Goal: Task Accomplishment & Management: Use online tool/utility

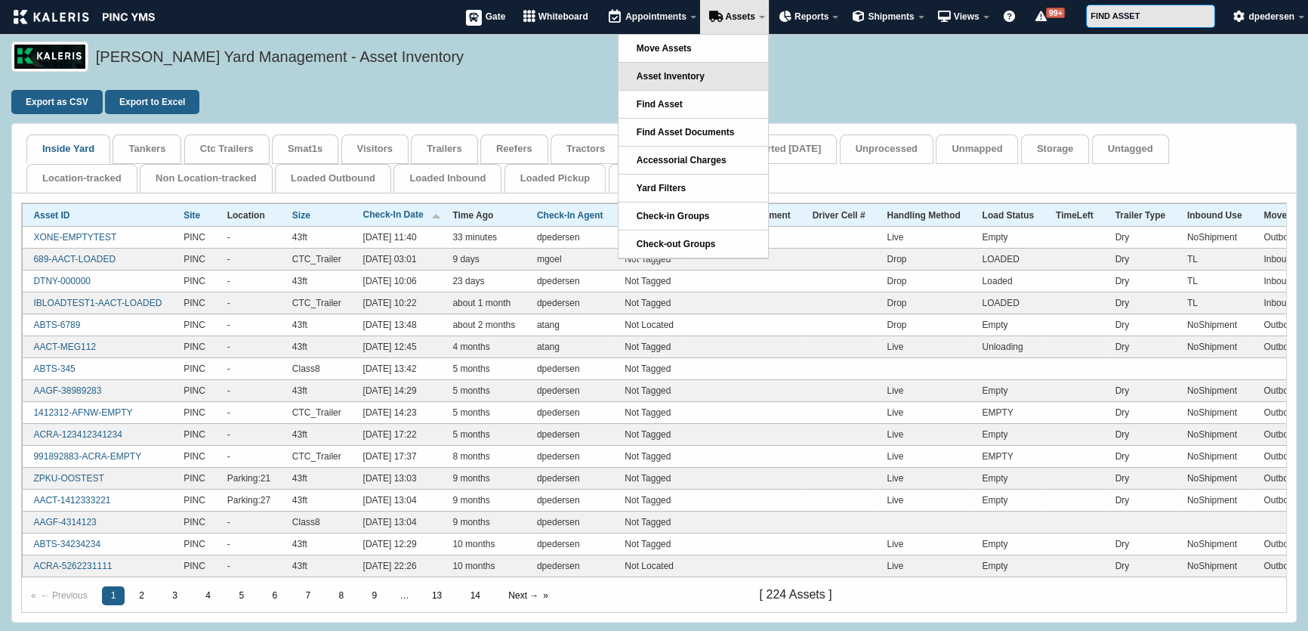
click at [660, 82] on link "Asset Inventory" at bounding box center [693, 76] width 150 height 27
click at [669, 69] on link "Asset Inventory" at bounding box center [693, 76] width 150 height 27
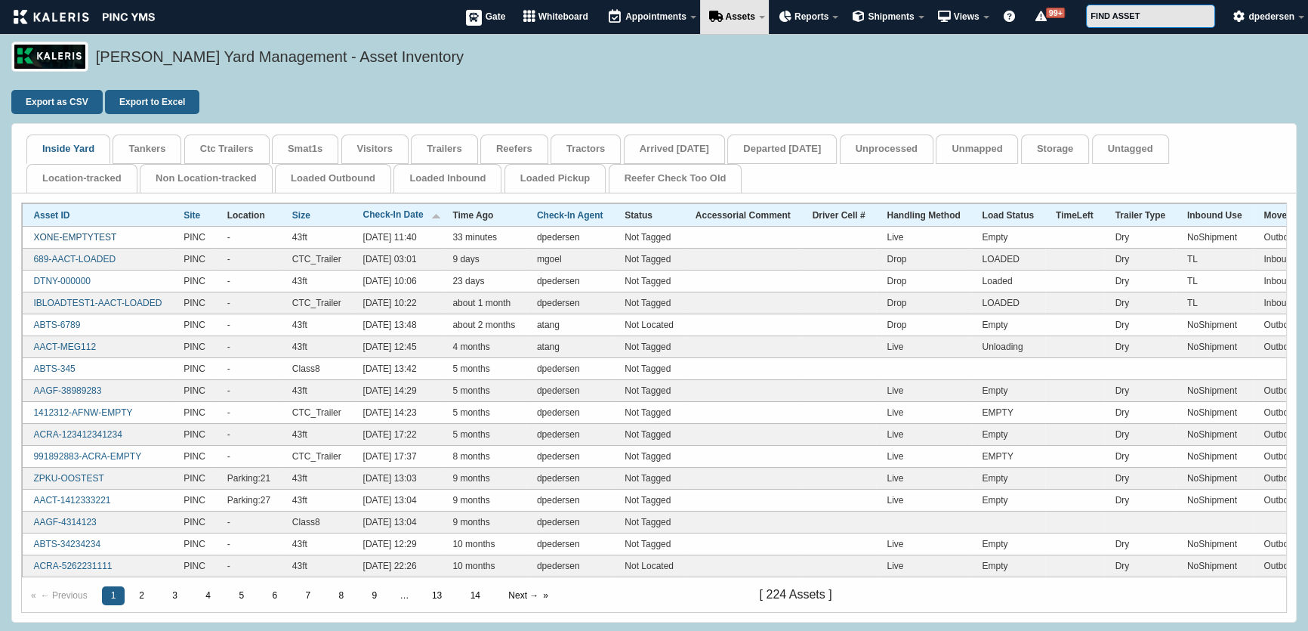
click at [76, 236] on link "XONE-EMPTYTEST" at bounding box center [74, 237] width 83 height 11
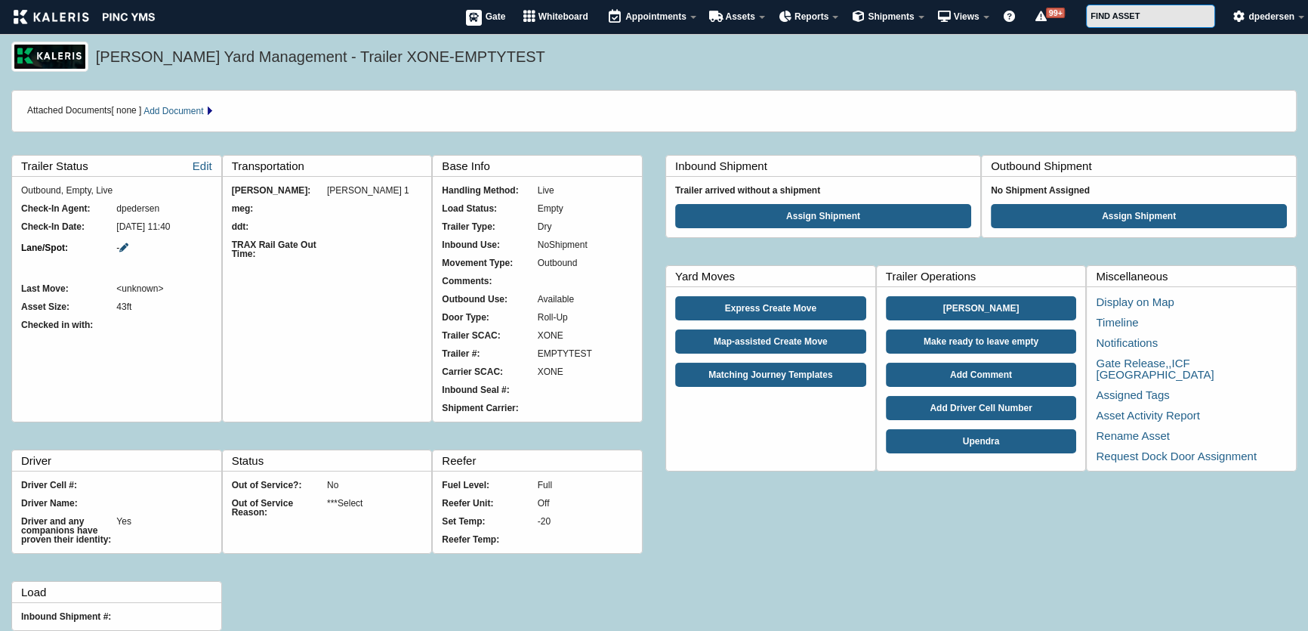
click at [128, 245] on icon at bounding box center [123, 247] width 9 height 9
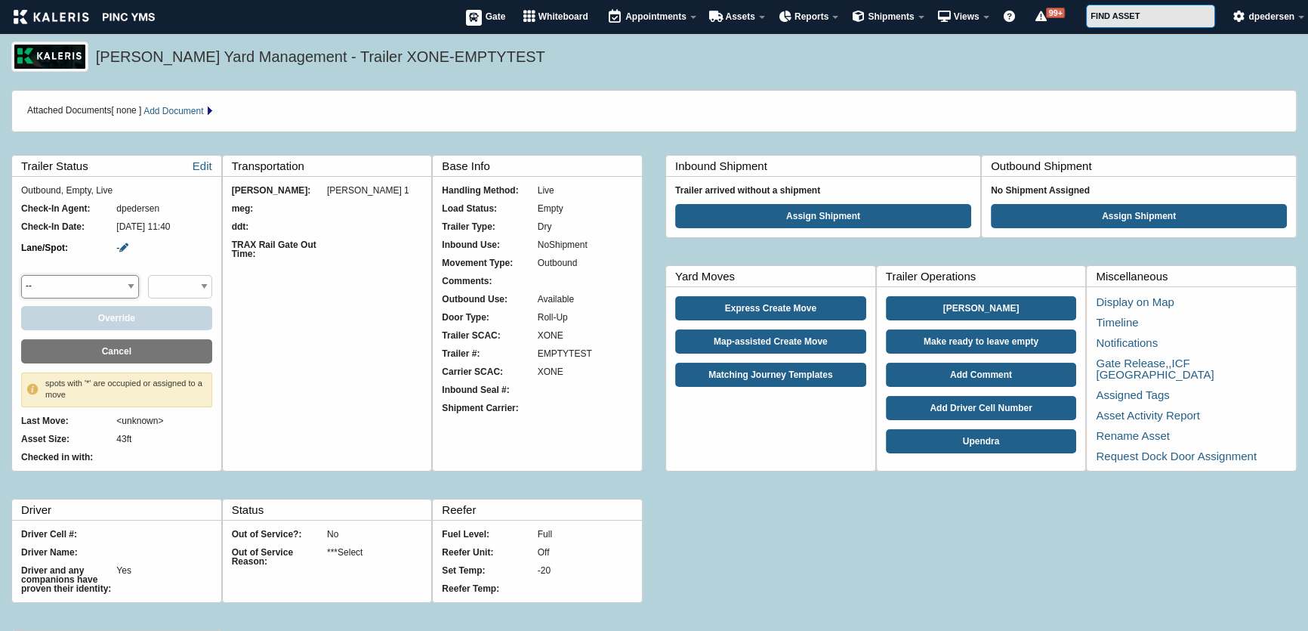
click at [114, 283] on select "-- DOCK Dock Doors Overflow Parking Raw Materials Overflow Saurabh Purpose" at bounding box center [80, 286] width 118 height 23
select select "Dock Doors"
click at [21, 275] on select "-- DOCK Dock Doors Overflow Parking Raw Materials Overflow Saurabh Purpose" at bounding box center [80, 286] width 118 height 23
select select "1_20"
click at [169, 317] on button "Override" at bounding box center [116, 318] width 191 height 24
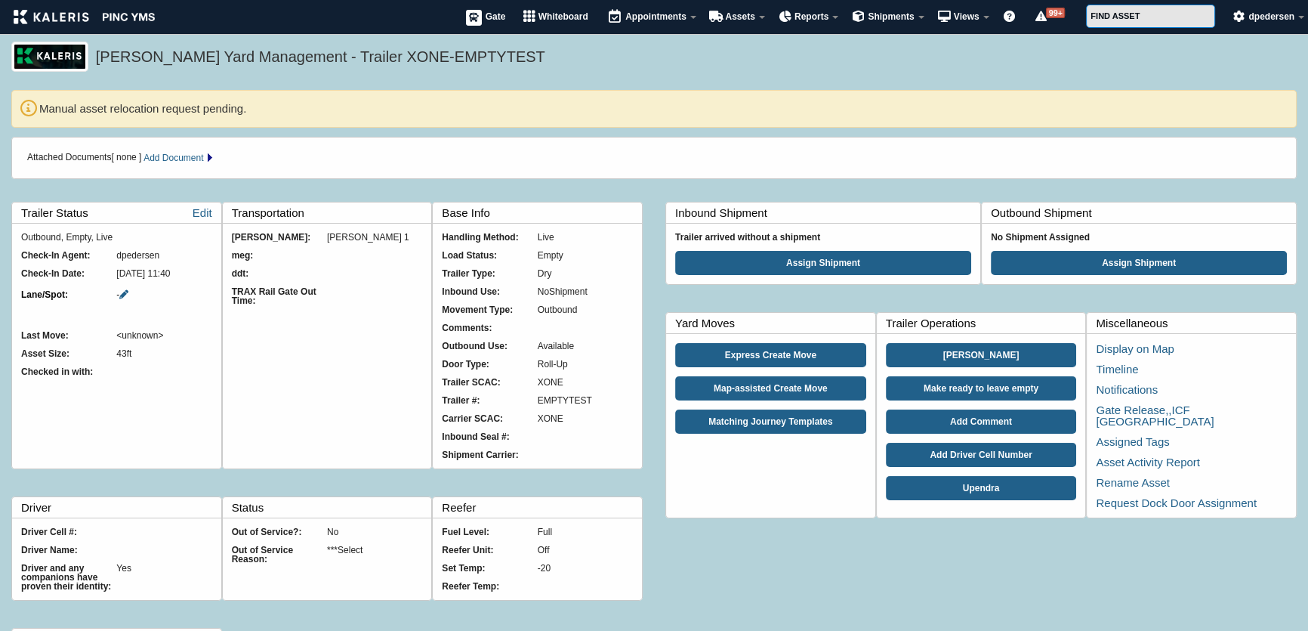
click at [39, 106] on ul "Manual asset relocation request pending." at bounding box center [663, 109] width 1248 height 18
click at [461, 125] on div "Manual asset relocation request pending." at bounding box center [653, 109] width 1285 height 38
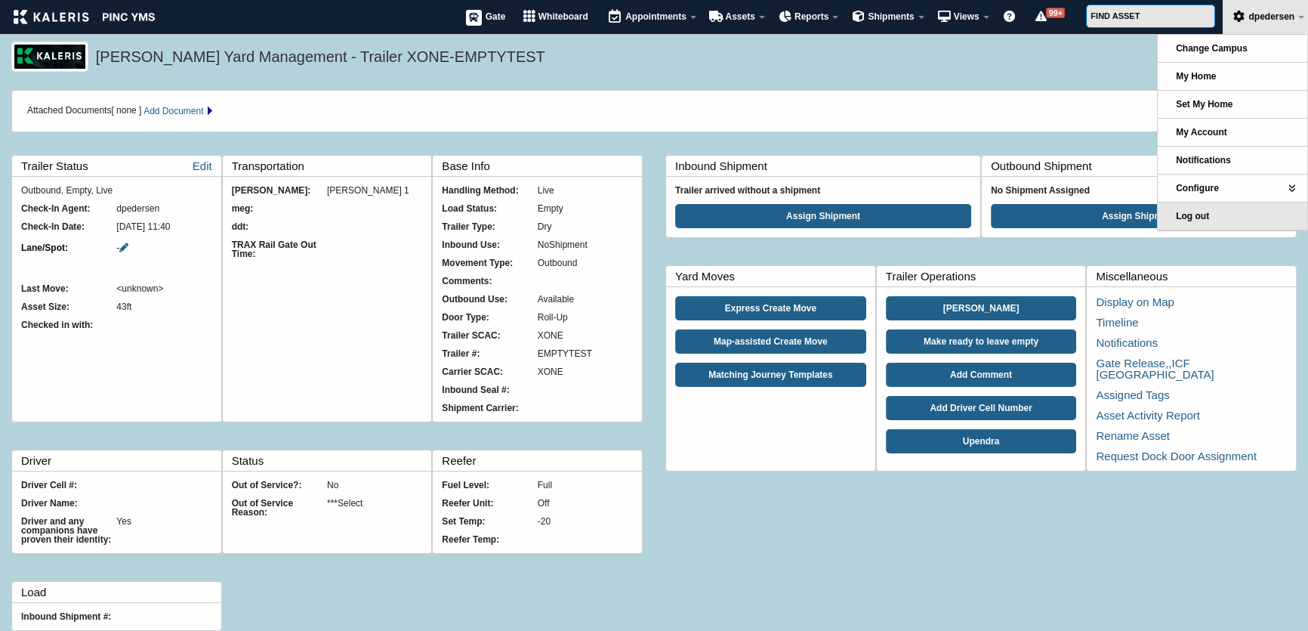
click at [1215, 211] on link "Log out" at bounding box center [1233, 215] width 150 height 27
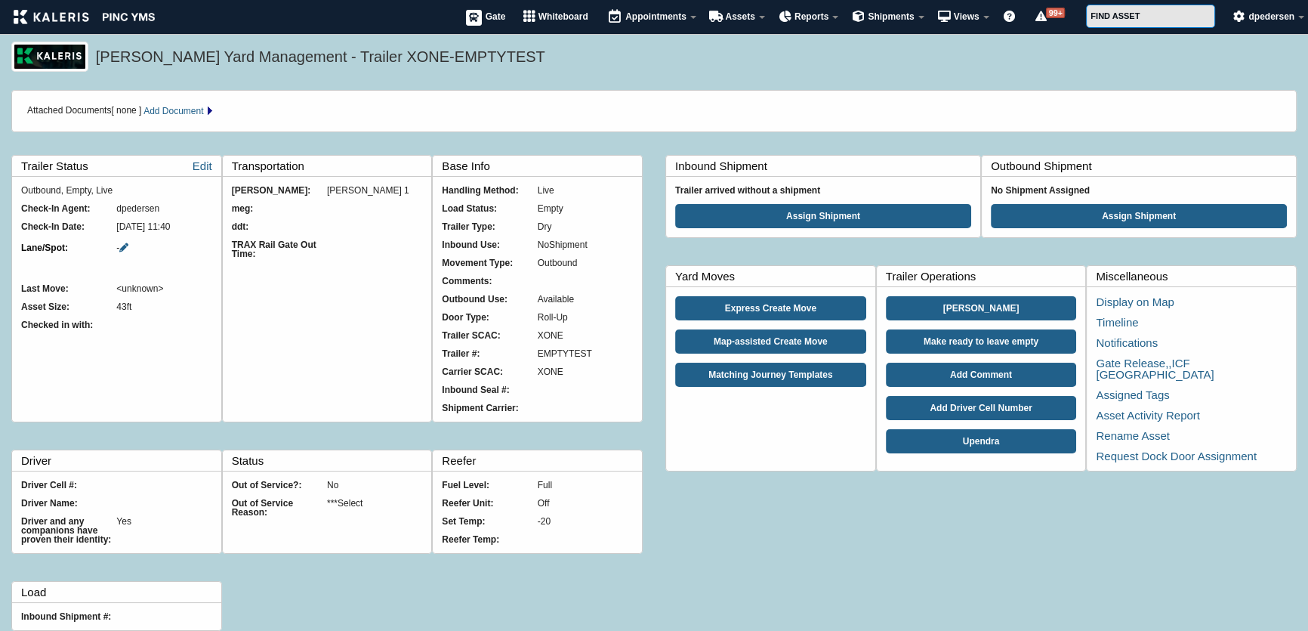
click at [611, 68] on h5 "Kaleris Yard Management - Trailer XONE-EMPTYTEST" at bounding box center [692, 59] width 1193 height 26
click at [634, 79] on div "Kaleris Yard Management - Trailer XONE-EMPTYTEST" at bounding box center [654, 66] width 1308 height 48
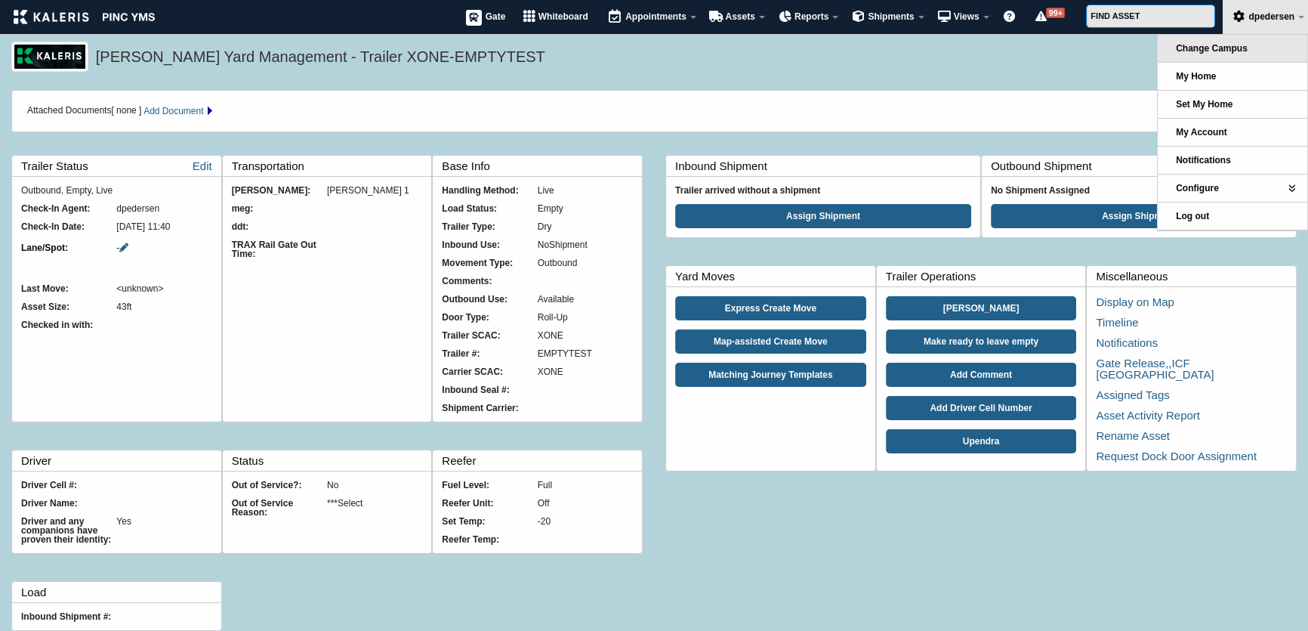
click at [1221, 54] on link "Change Campus" at bounding box center [1233, 48] width 150 height 27
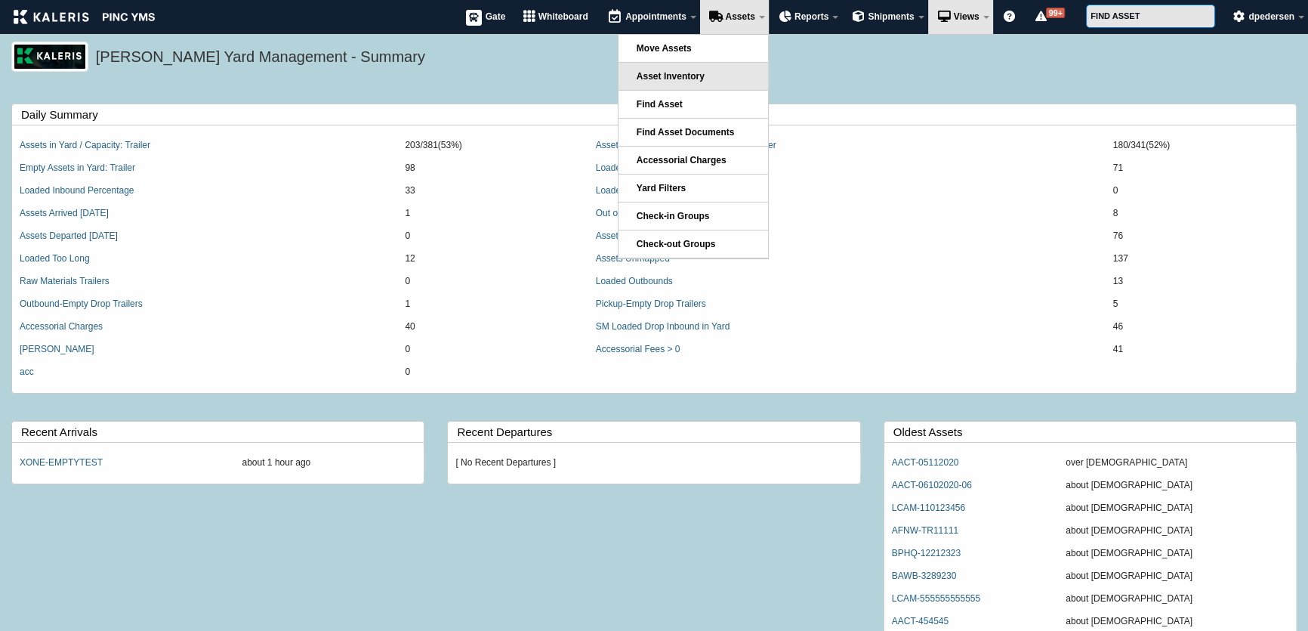
click at [687, 65] on link "Asset Inventory" at bounding box center [693, 76] width 150 height 27
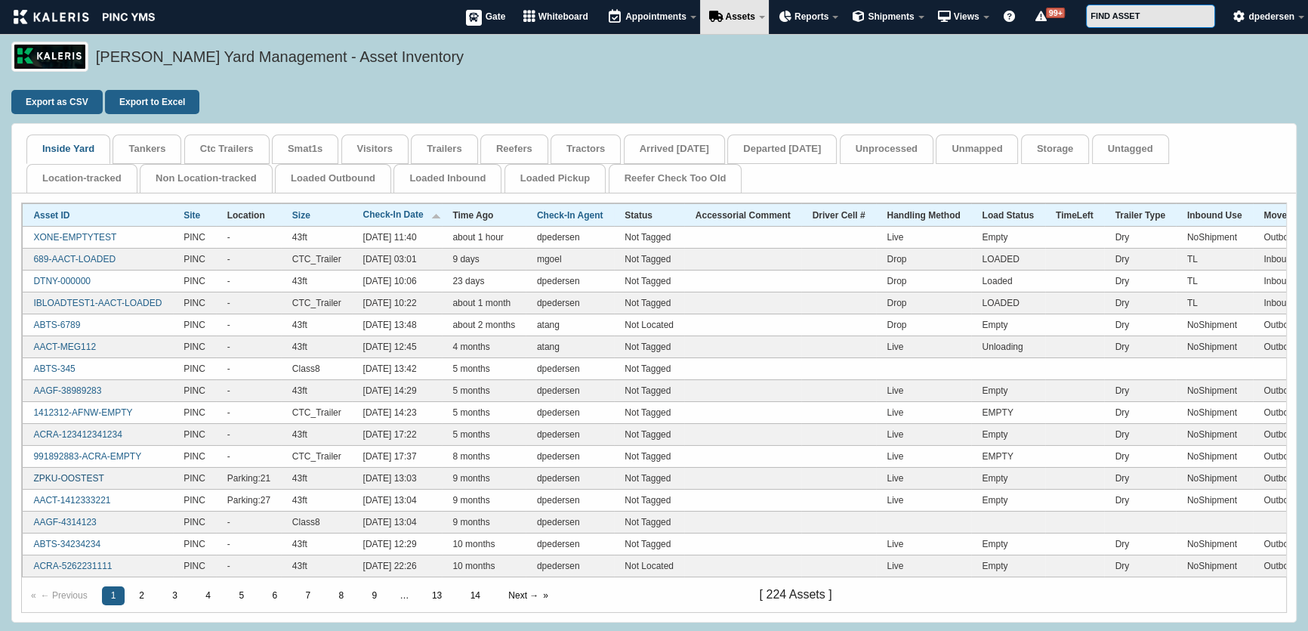
click at [72, 480] on link "ZPKU-OOSTEST" at bounding box center [68, 478] width 70 height 11
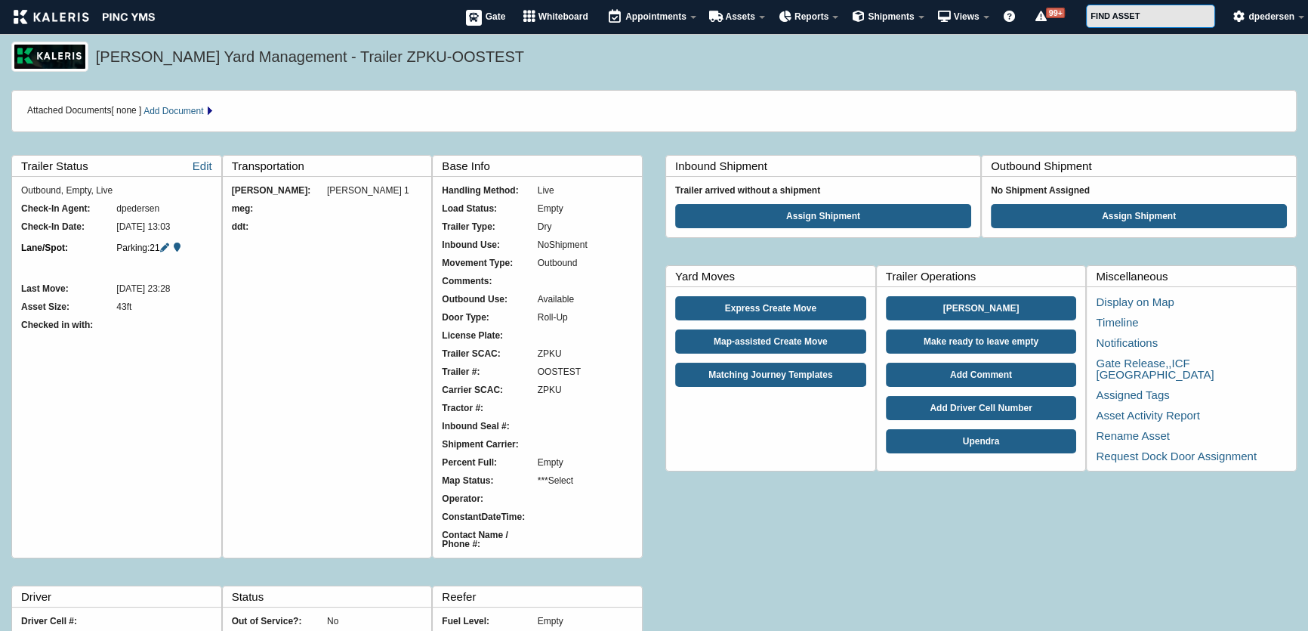
click at [202, 54] on h5 "[PERSON_NAME] Yard Management - Trailer ZPKU-OOSTEST" at bounding box center [692, 59] width 1193 height 26
click at [312, 60] on h5 "[PERSON_NAME] Yard Management - Trailer ZPKU-OOSTEST" at bounding box center [692, 59] width 1193 height 26
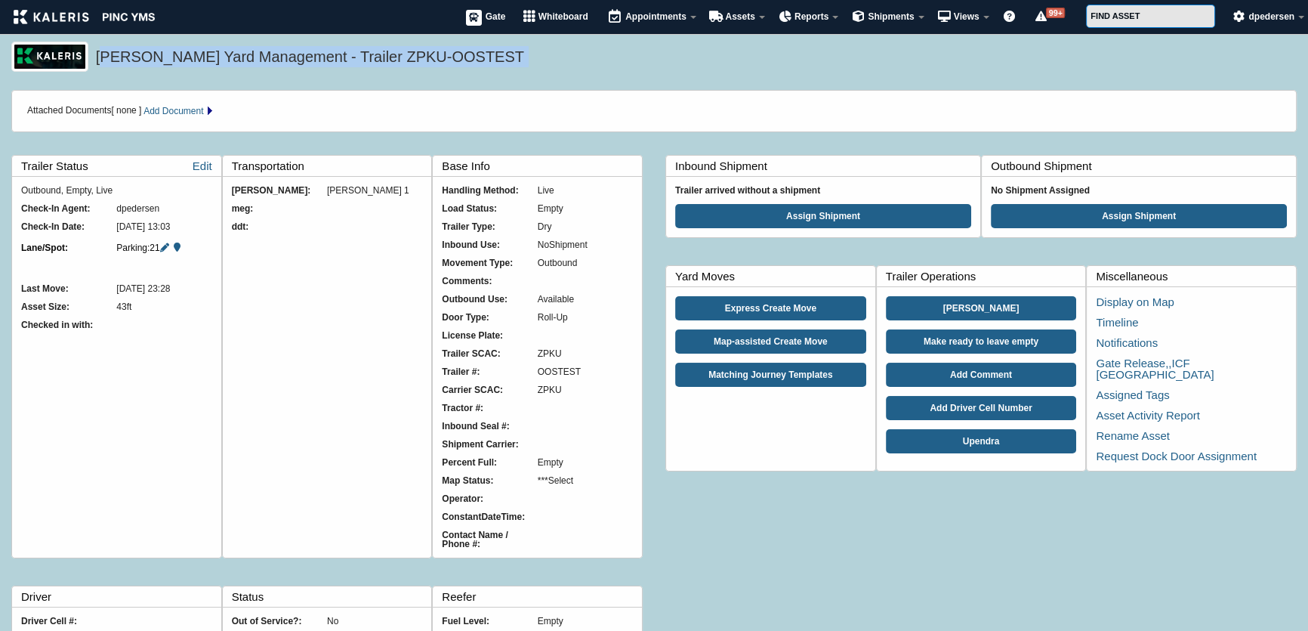
click at [312, 60] on h5 "[PERSON_NAME] Yard Management - Trailer ZPKU-OOSTEST" at bounding box center [692, 59] width 1193 height 26
click at [253, 62] on h5 "[PERSON_NAME] Yard Management - Trailer ZPKU-OOSTEST" at bounding box center [692, 59] width 1193 height 26
click at [341, 59] on h5 "[PERSON_NAME] Yard Management - Trailer ZPKU-OOSTEST" at bounding box center [692, 59] width 1193 height 26
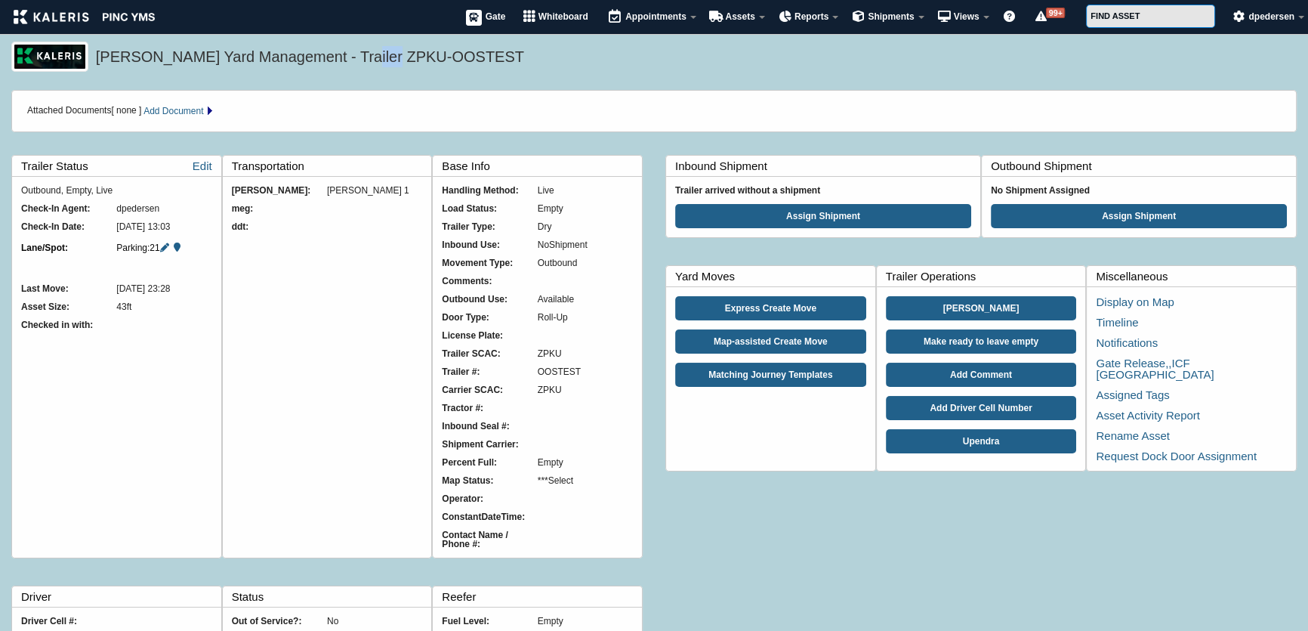
click at [341, 59] on h5 "[PERSON_NAME] Yard Management - Trailer ZPKU-OOSTEST" at bounding box center [692, 59] width 1193 height 26
click at [715, 556] on div "Inbound Shipment Trailer arrived without a shipment Assign Shipment Outbound Sh…" at bounding box center [980, 573] width 631 height 865
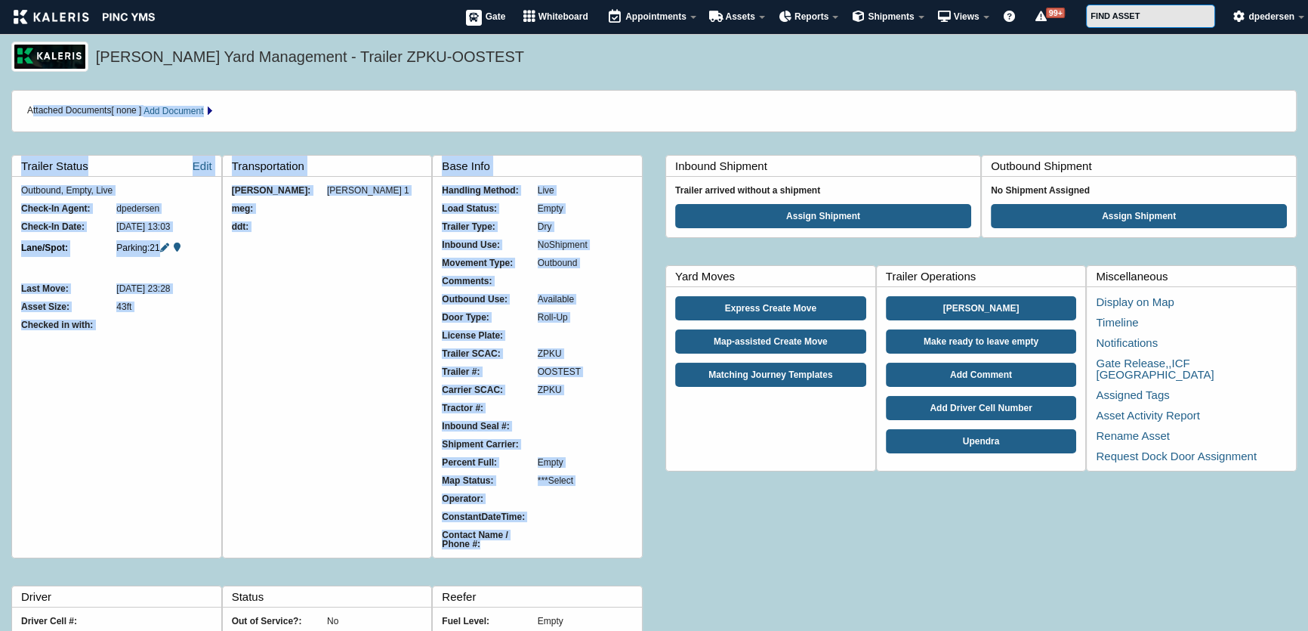
drag, startPoint x: 553, startPoint y: 556, endPoint x: 14, endPoint y: 106, distance: 701.9
click at [14, 106] on div "Attached Documents [ none ] Add Document Title File Name Upload File Trailer St…" at bounding box center [653, 548] width 1285 height 917
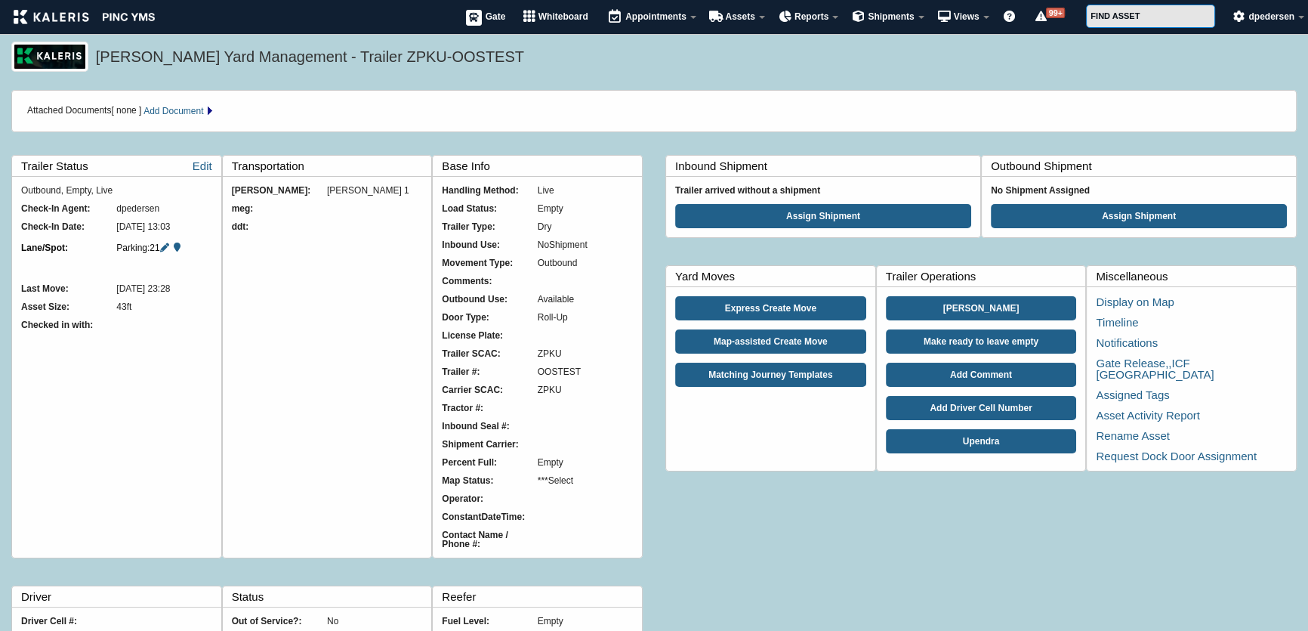
click at [357, 80] on div "[PERSON_NAME] Yard Management - Trailer ZPKU-OOSTEST" at bounding box center [654, 66] width 1308 height 48
click at [165, 245] on icon at bounding box center [164, 247] width 9 height 9
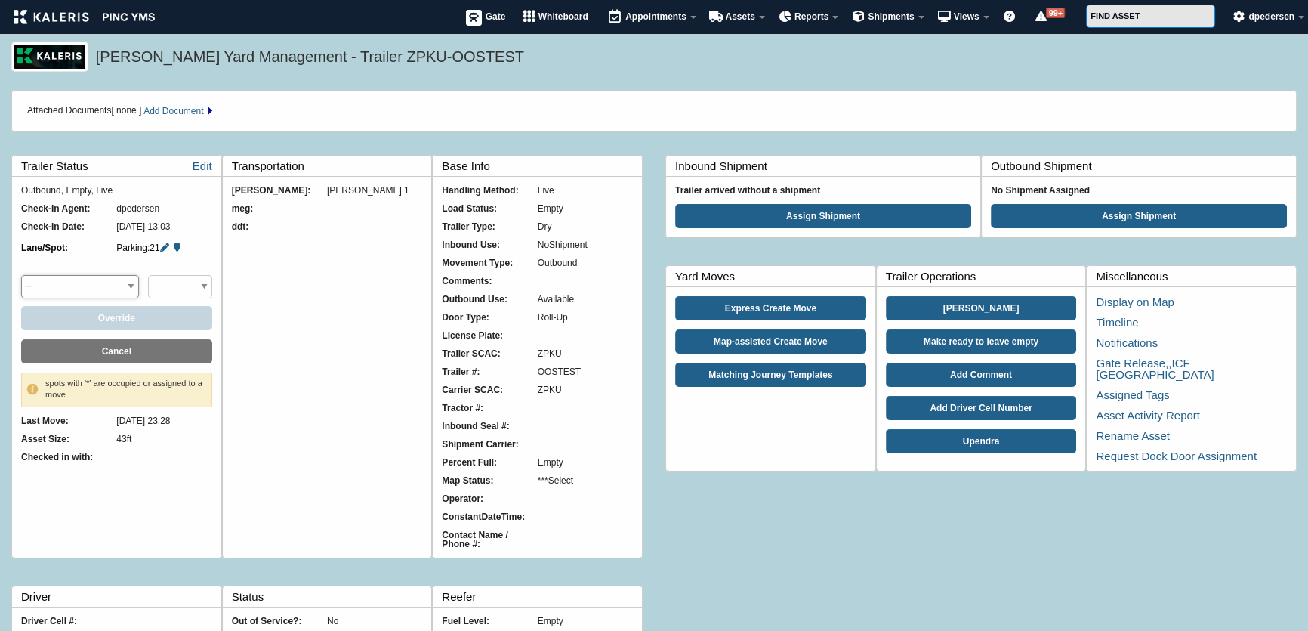
click at [119, 288] on select "-- DOCK Dock Doors Overflow Parking Raw Materials Overflow Saurabh Purpose" at bounding box center [80, 286] width 118 height 23
select select "Dock Doors"
click at [21, 275] on select "-- DOCK Dock Doors Overflow Parking Raw Materials Overflow Saurabh Purpose" at bounding box center [80, 286] width 118 height 23
select select "1_20"
click at [143, 317] on button "Override" at bounding box center [116, 318] width 191 height 24
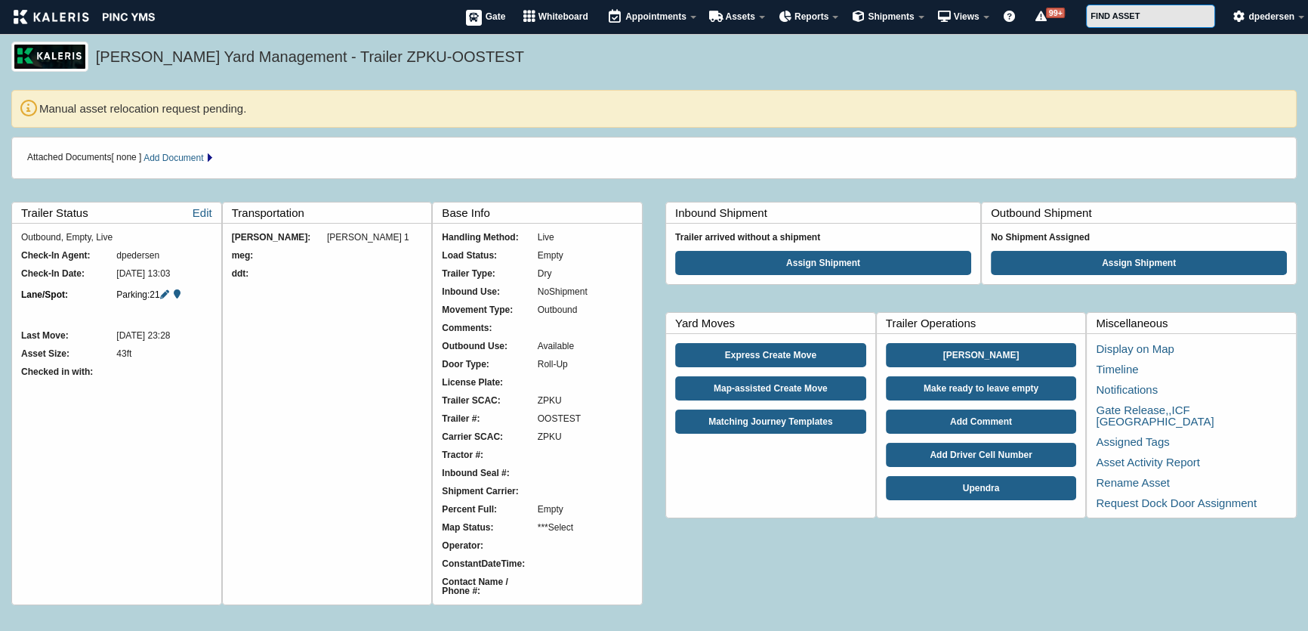
click at [39, 110] on ul "Manual asset relocation request pending." at bounding box center [663, 109] width 1248 height 18
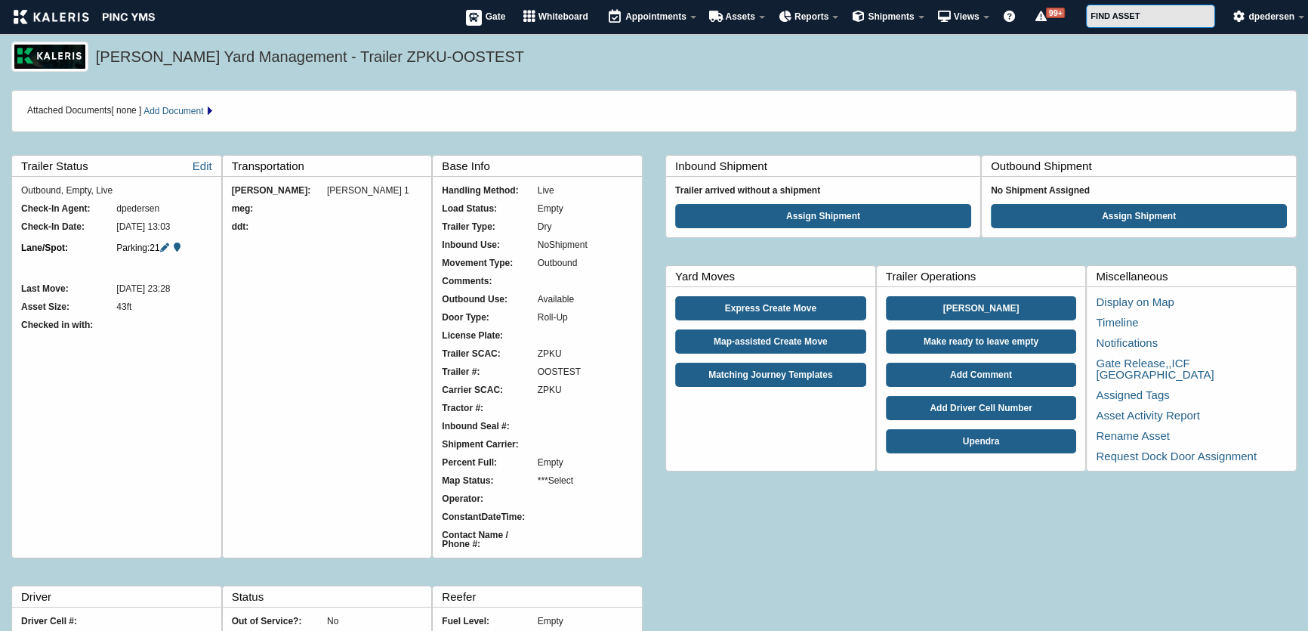
click at [565, 51] on h5 "[PERSON_NAME] Yard Management - Trailer ZPKU-OOSTEST" at bounding box center [692, 59] width 1193 height 26
click at [756, 66] on h5 "[PERSON_NAME] Yard Management - Trailer ZPKU-OOSTEST" at bounding box center [692, 59] width 1193 height 26
click at [1047, 21] on link "99+ Alerts" at bounding box center [1052, 17] width 54 height 34
